Goal: Transaction & Acquisition: Obtain resource

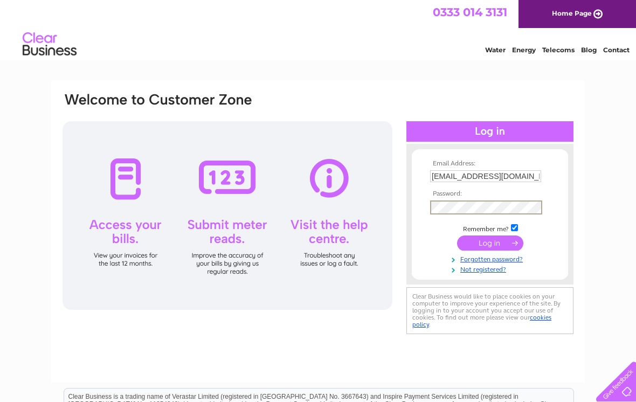
click at [486, 243] on input "submit" at bounding box center [490, 243] width 66 height 15
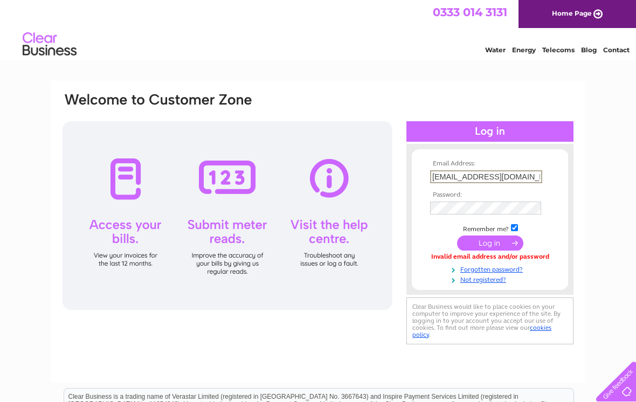
click at [534, 176] on input "Hollandfarm@btinternet.com" at bounding box center [486, 176] width 112 height 13
click at [441, 177] on input "Hollandfarm@btinternet.com" at bounding box center [486, 176] width 112 height 13
click at [431, 182] on input "Dhollandfarm@btinternet.com" at bounding box center [486, 176] width 112 height 13
click at [553, 195] on form "Email Address: Dhollandfarm@btinternet.com Password:" at bounding box center [490, 222] width 156 height 124
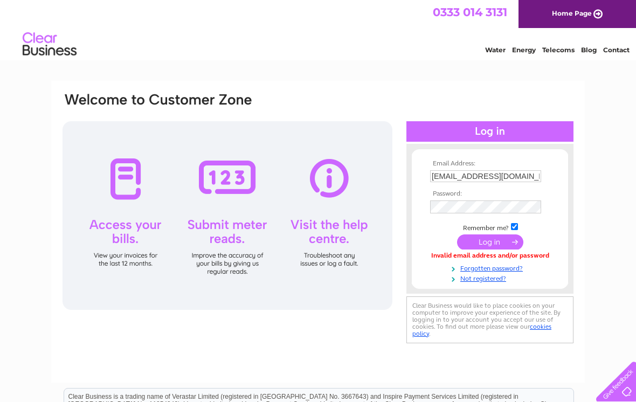
click at [476, 181] on input "Dhollandfarm@btinternet.com" at bounding box center [485, 176] width 111 height 12
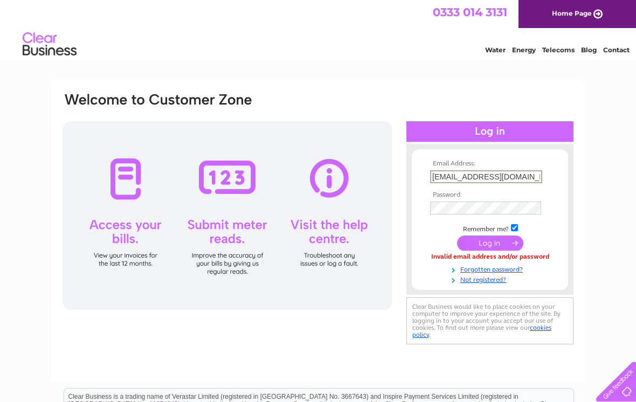
click at [466, 180] on input "Dhollandfarm@btinternet.com" at bounding box center [486, 176] width 112 height 13
click at [533, 176] on input "Dhollandfarm@btinternet.com" at bounding box center [486, 176] width 112 height 13
type input "hollandfarm@btinternet.com"
click at [488, 242] on input "submit" at bounding box center [490, 243] width 66 height 15
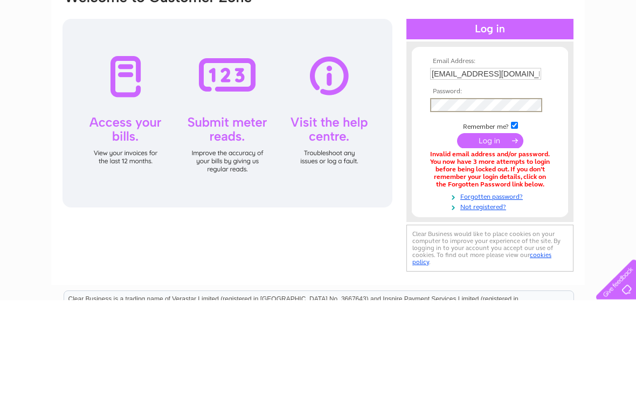
click at [484, 236] on input "submit" at bounding box center [490, 243] width 66 height 15
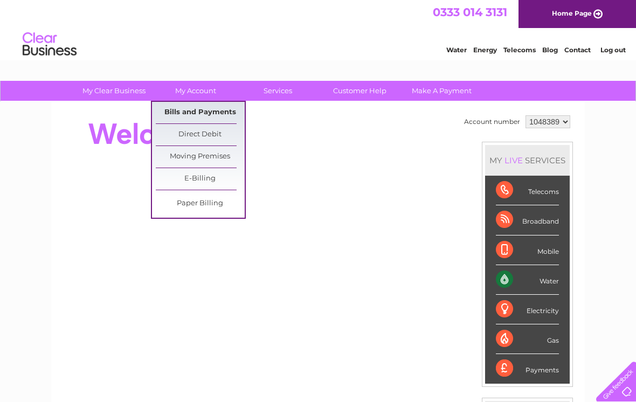
click at [204, 112] on link "Bills and Payments" at bounding box center [200, 113] width 89 height 22
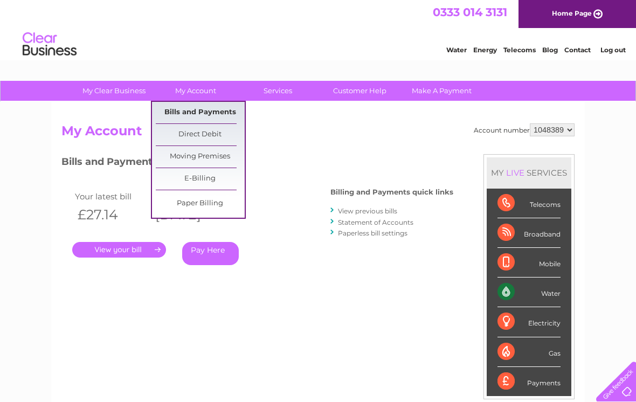
click at [194, 113] on link "Bills and Payments" at bounding box center [200, 113] width 89 height 22
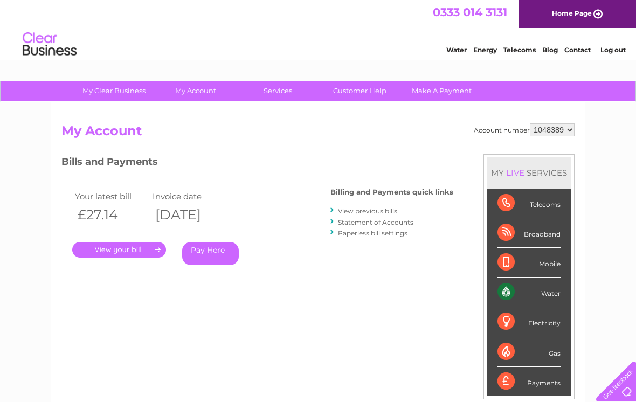
click at [377, 209] on link "View previous bills" at bounding box center [367, 211] width 59 height 8
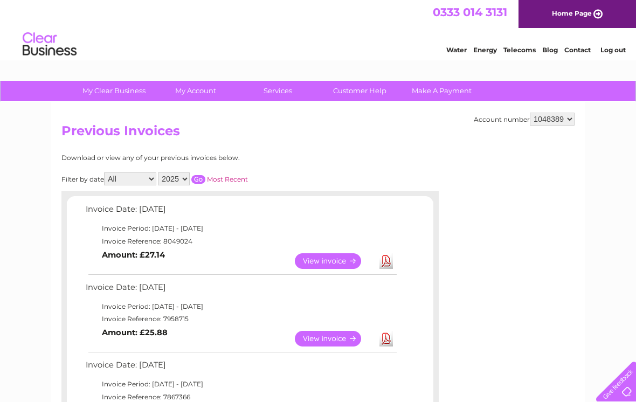
click at [184, 182] on select "2025 2024 2023 2022" at bounding box center [174, 179] width 32 height 13
select select "2023"
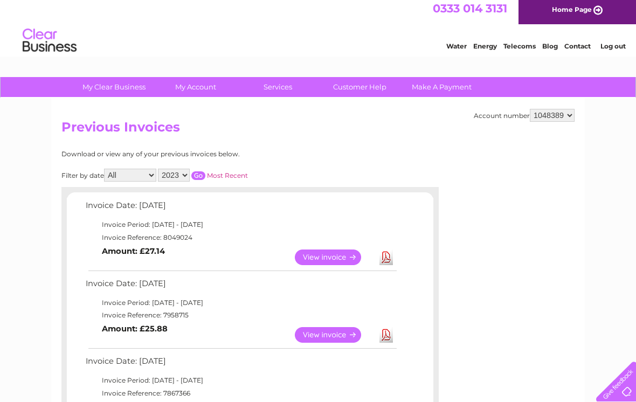
scroll to position [4, 0]
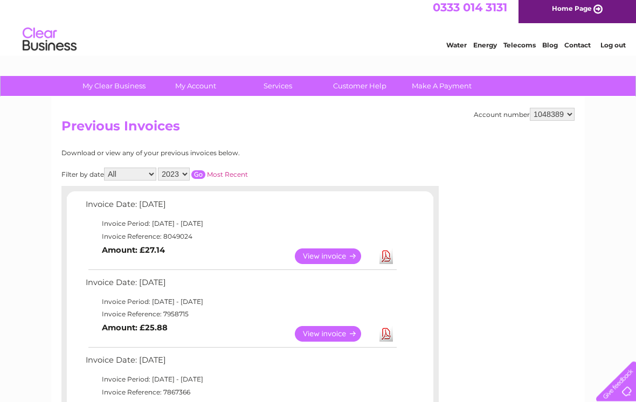
click at [205, 173] on input "button" at bounding box center [198, 175] width 14 height 9
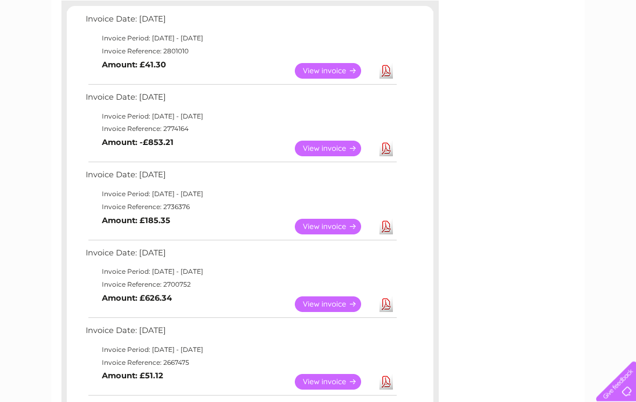
scroll to position [186, 0]
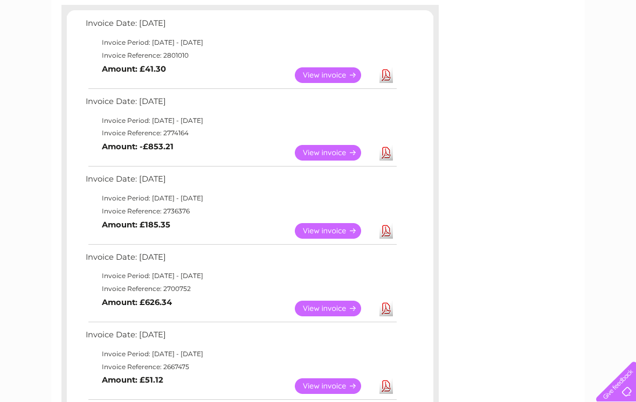
click at [326, 149] on link "View" at bounding box center [334, 153] width 79 height 16
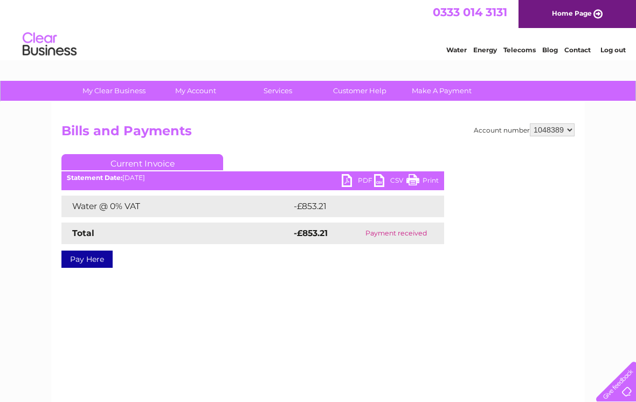
click at [354, 181] on link "PDF" at bounding box center [358, 182] width 32 height 16
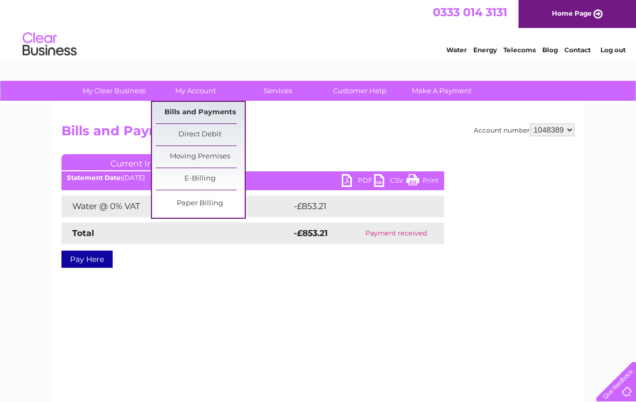
click at [218, 112] on link "Bills and Payments" at bounding box center [200, 113] width 89 height 22
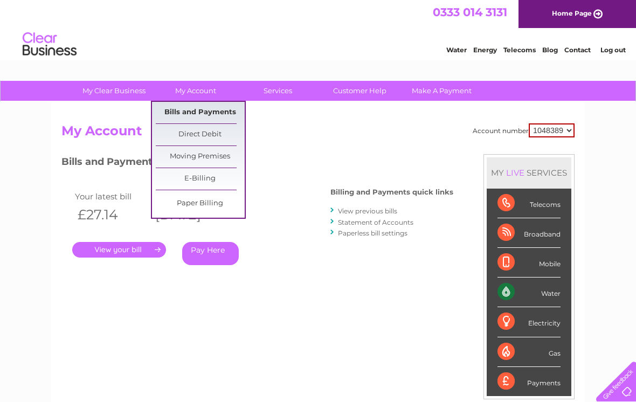
click at [201, 110] on link "Bills and Payments" at bounding box center [200, 113] width 89 height 22
click at [211, 114] on link "Bills and Payments" at bounding box center [200, 113] width 89 height 22
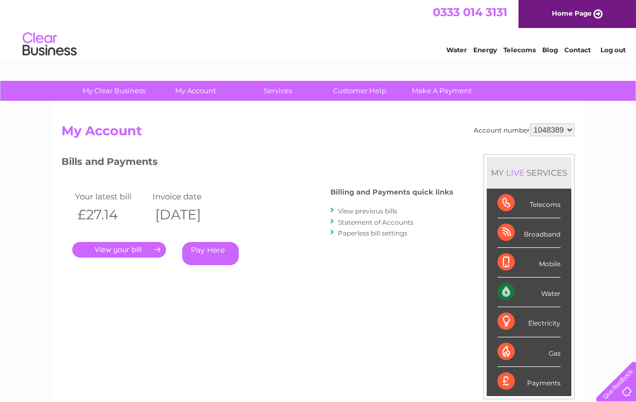
click at [373, 208] on link "View previous bills" at bounding box center [367, 211] width 59 height 8
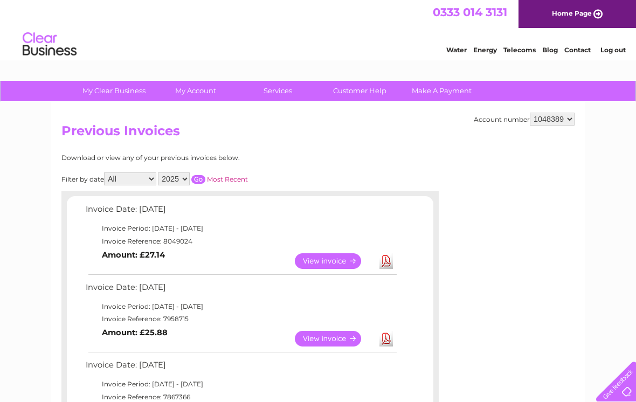
click at [188, 177] on select "2025 2024 2023 2022" at bounding box center [174, 179] width 32 height 13
select select "2024"
click at [205, 175] on input "button" at bounding box center [198, 179] width 14 height 9
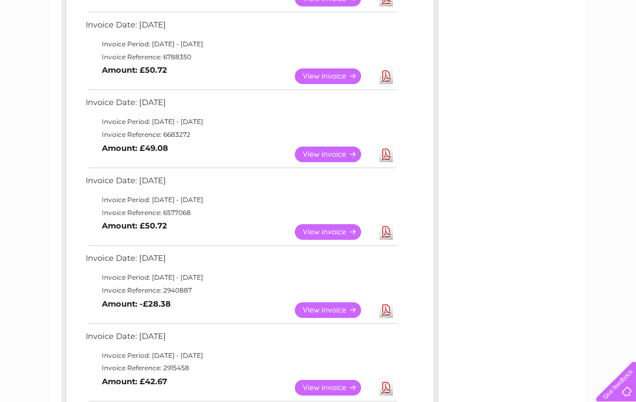
scroll to position [509, 0]
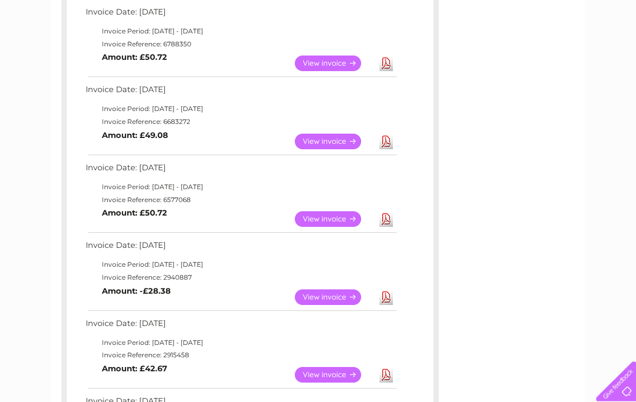
click at [330, 212] on link "View" at bounding box center [334, 220] width 79 height 16
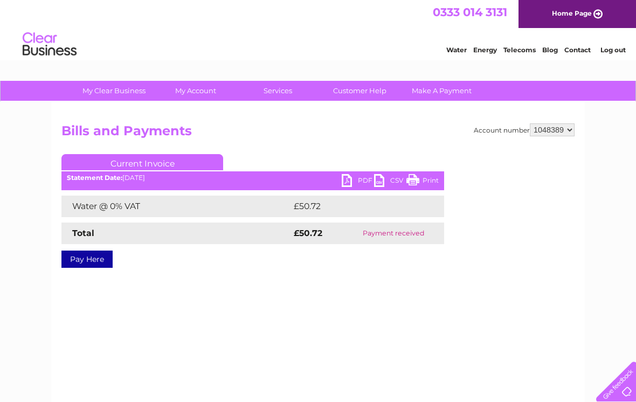
click at [352, 178] on link "PDF" at bounding box center [358, 182] width 32 height 16
